Goal: Browse casually

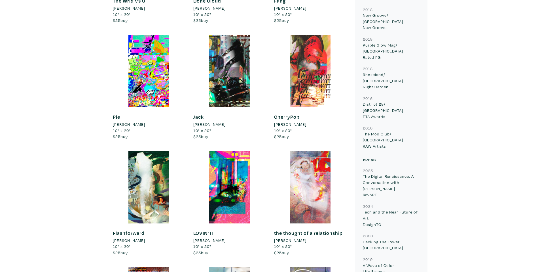
scroll to position [901, 0]
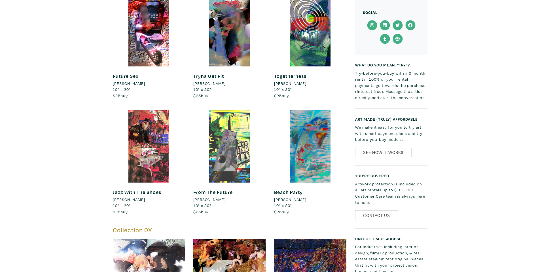
click at [149, 162] on div at bounding box center [149, 146] width 72 height 72
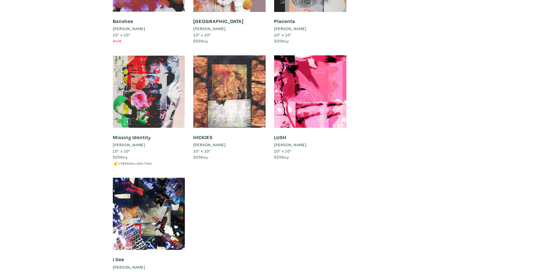
scroll to position [2022, 0]
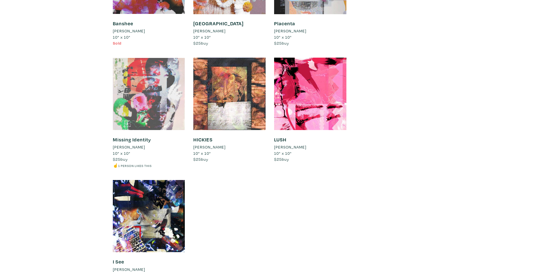
click at [159, 109] on div at bounding box center [149, 94] width 72 height 72
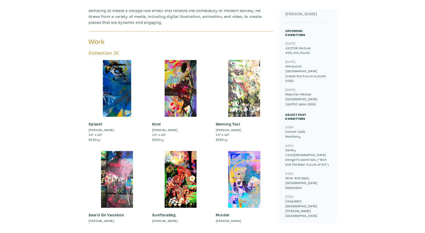
scroll to position [275, 0]
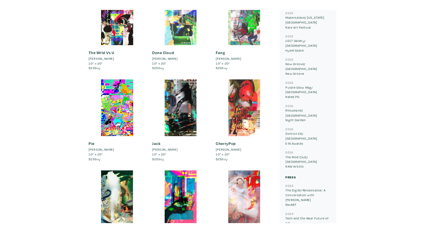
scroll to position [569, 0]
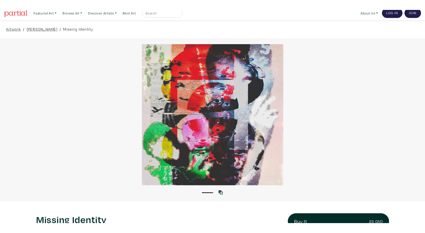
scroll to position [3, 0]
